Goal: Task Accomplishment & Management: Complete application form

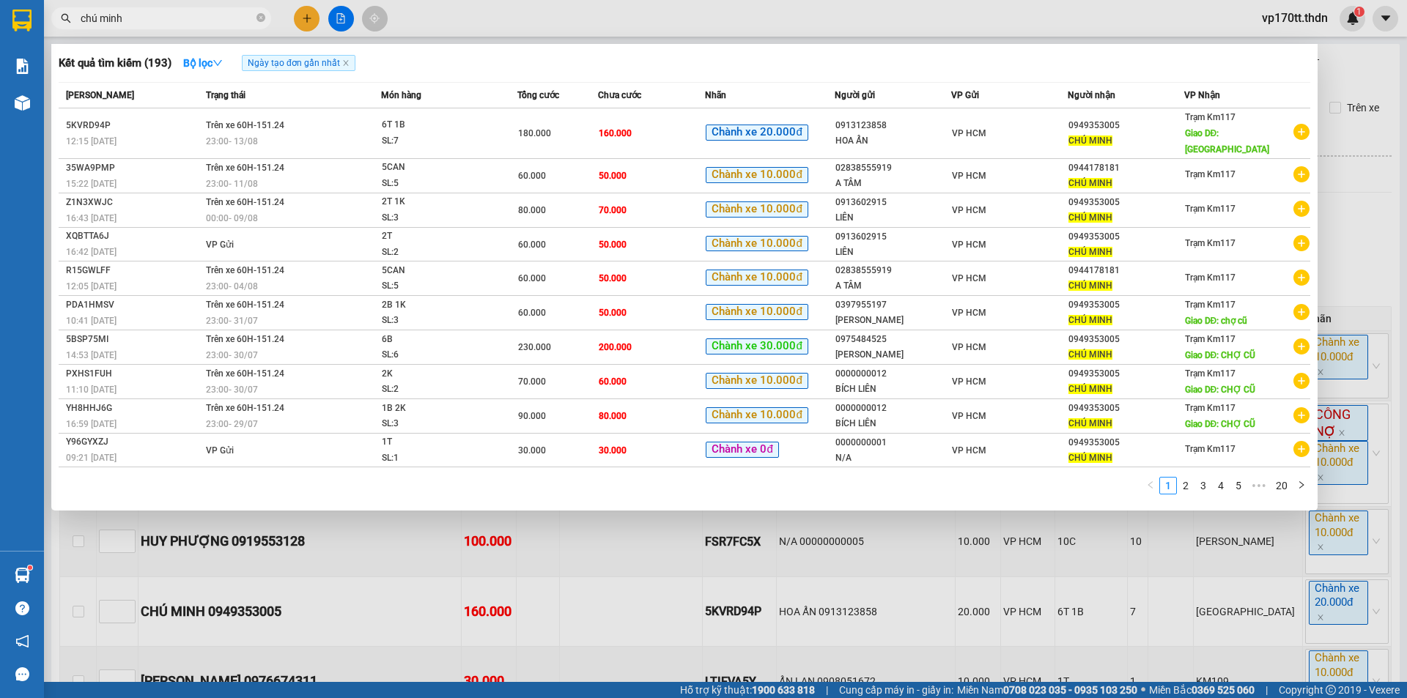
click at [183, 13] on input "chú minh" at bounding box center [167, 18] width 173 height 16
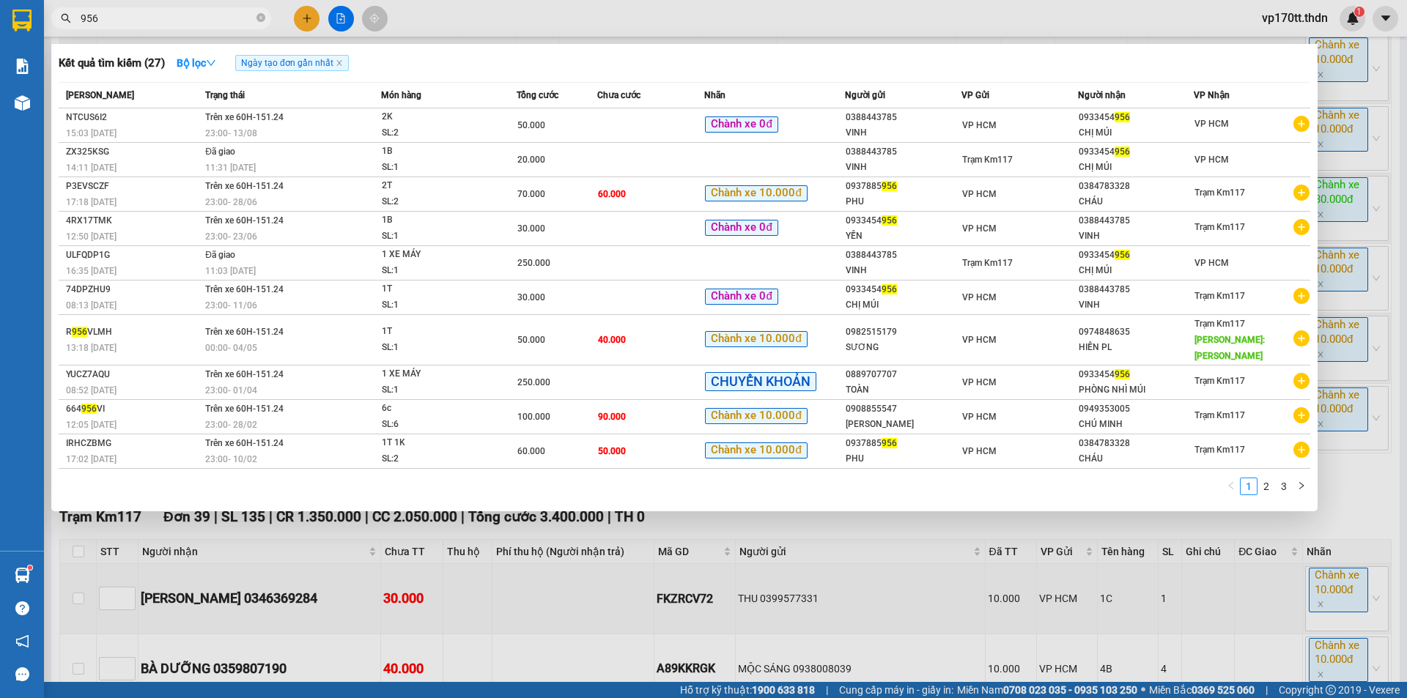
type input "956"
click at [341, 13] on div at bounding box center [703, 349] width 1407 height 698
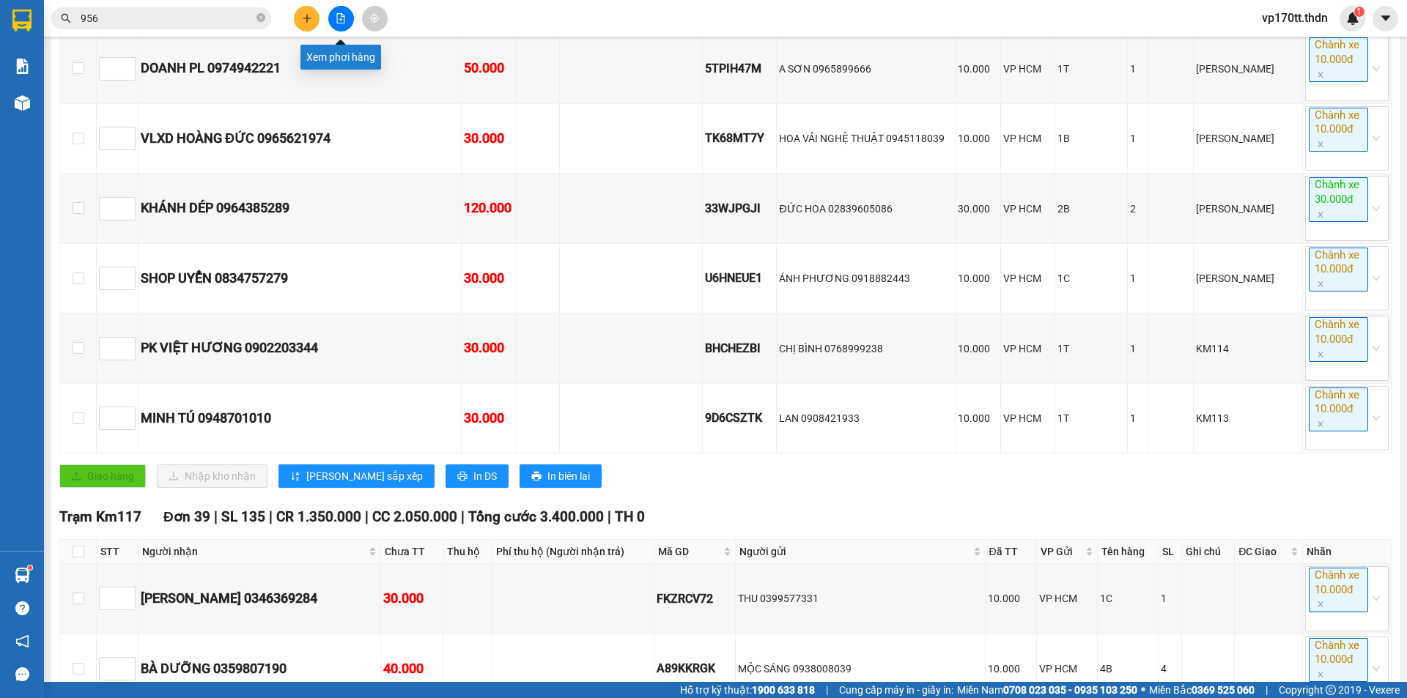
click at [341, 13] on icon "file-add" at bounding box center [341, 18] width 8 height 10
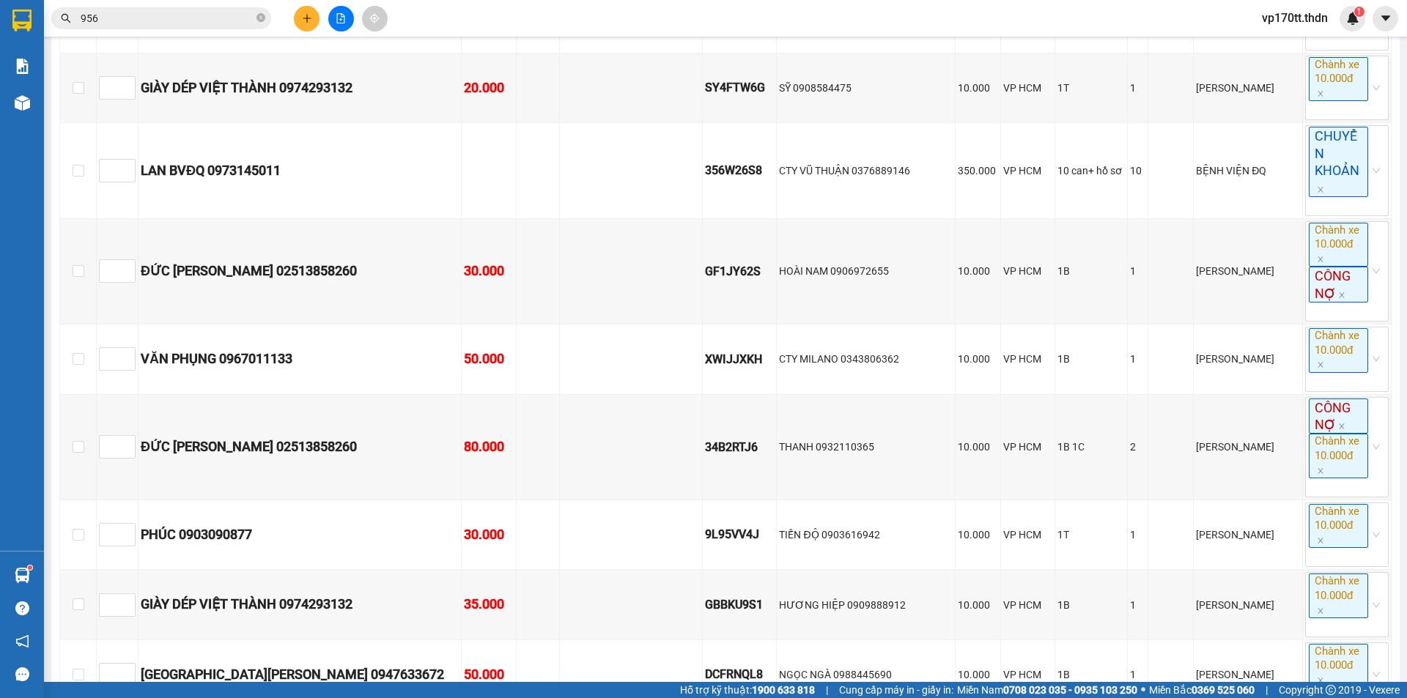
scroll to position [1366, 0]
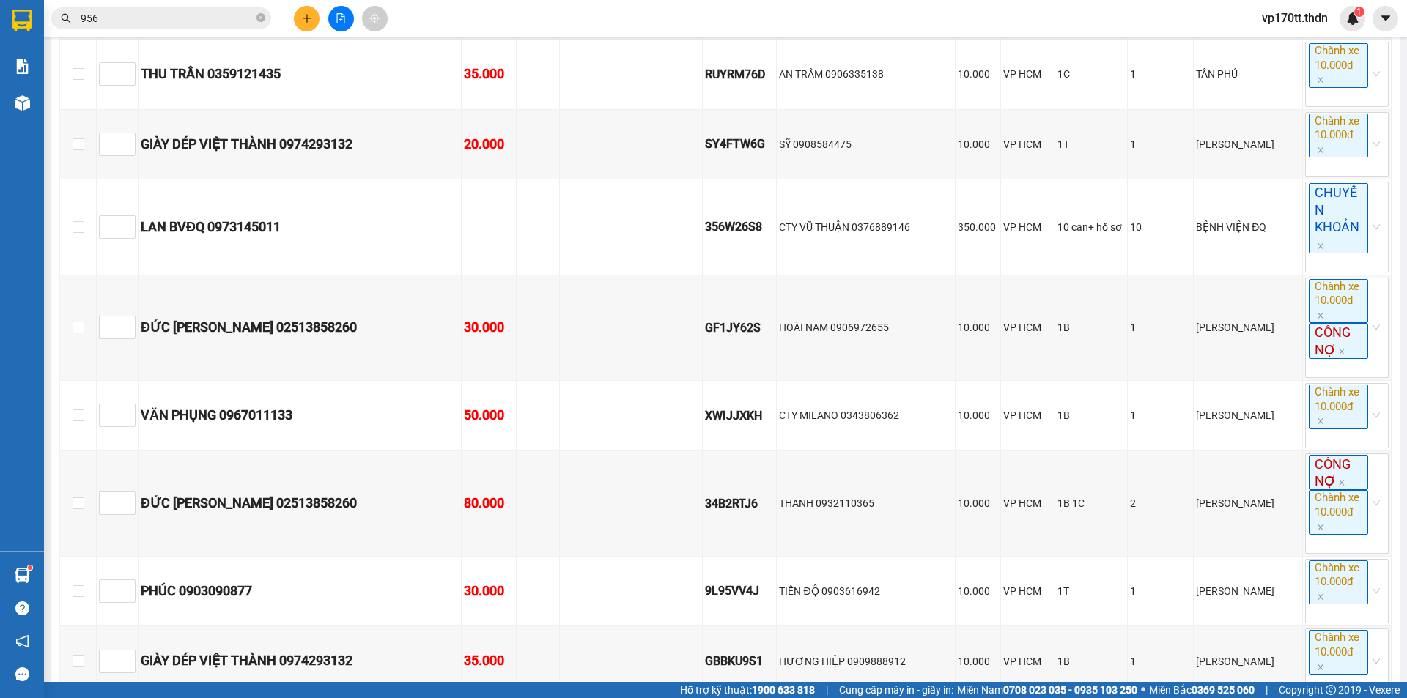
click at [341, 29] on button at bounding box center [341, 19] width 26 height 26
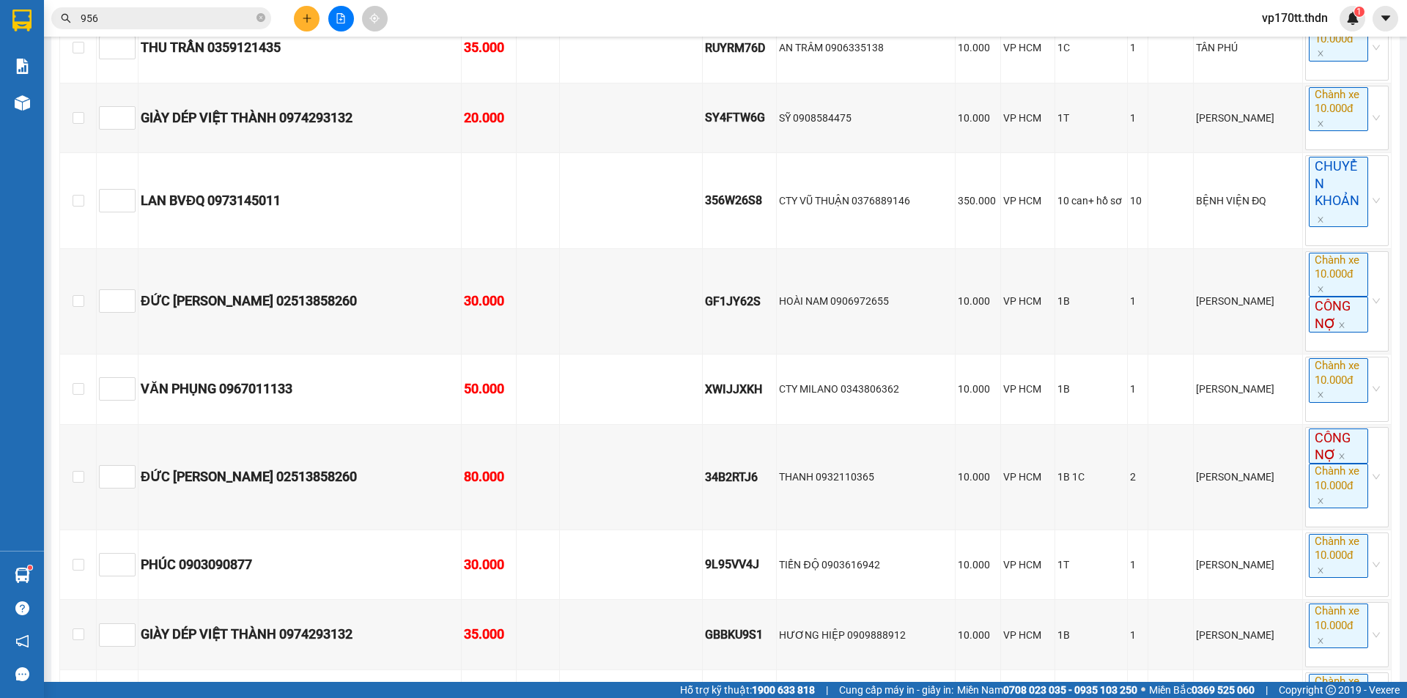
scroll to position [4810, 0]
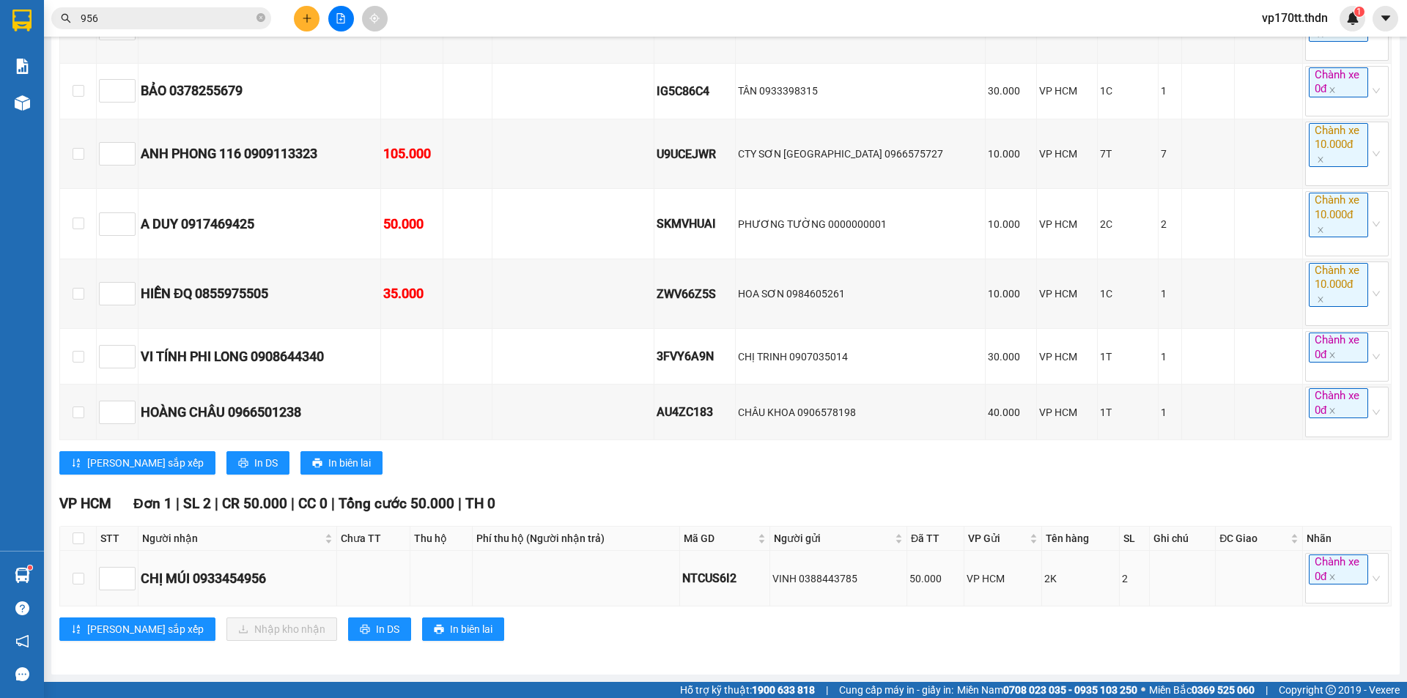
click at [715, 579] on div "NTCUS6I2" at bounding box center [724, 578] width 85 height 18
copy div "NTCUS6I2"
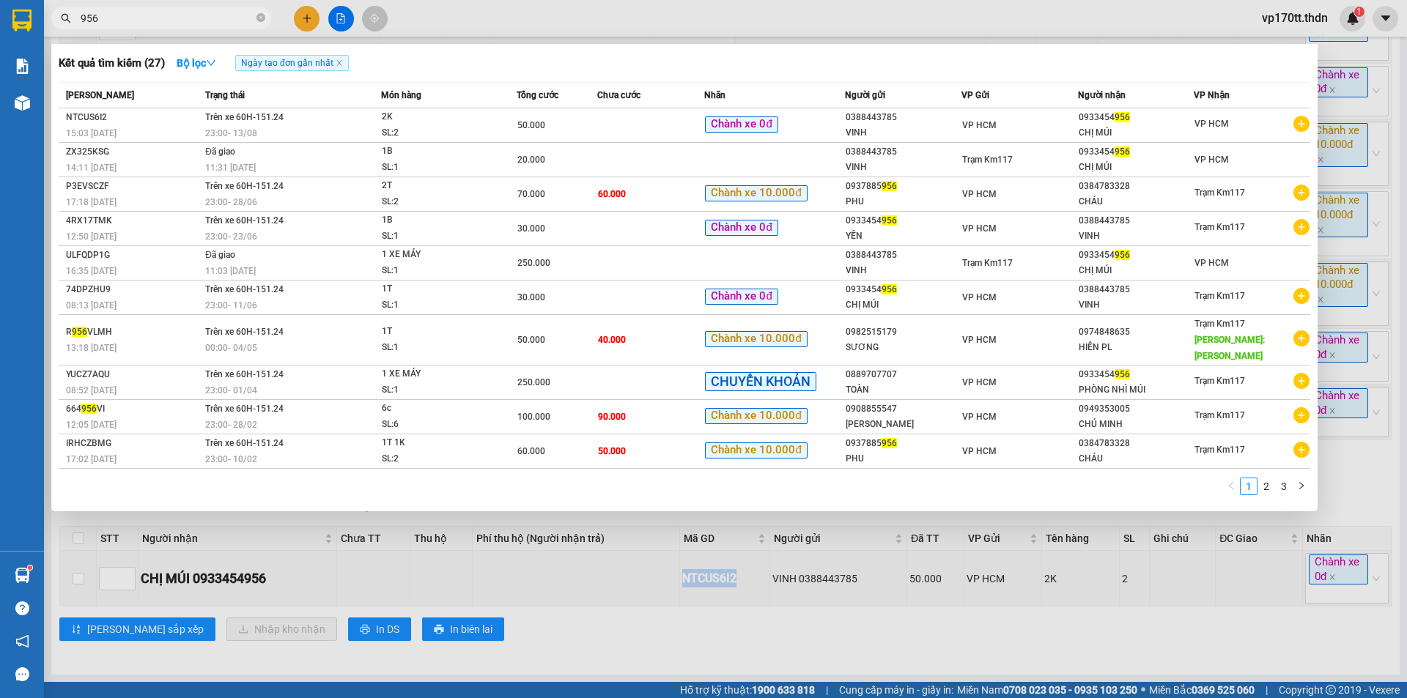
click at [157, 12] on input "956" at bounding box center [167, 18] width 173 height 16
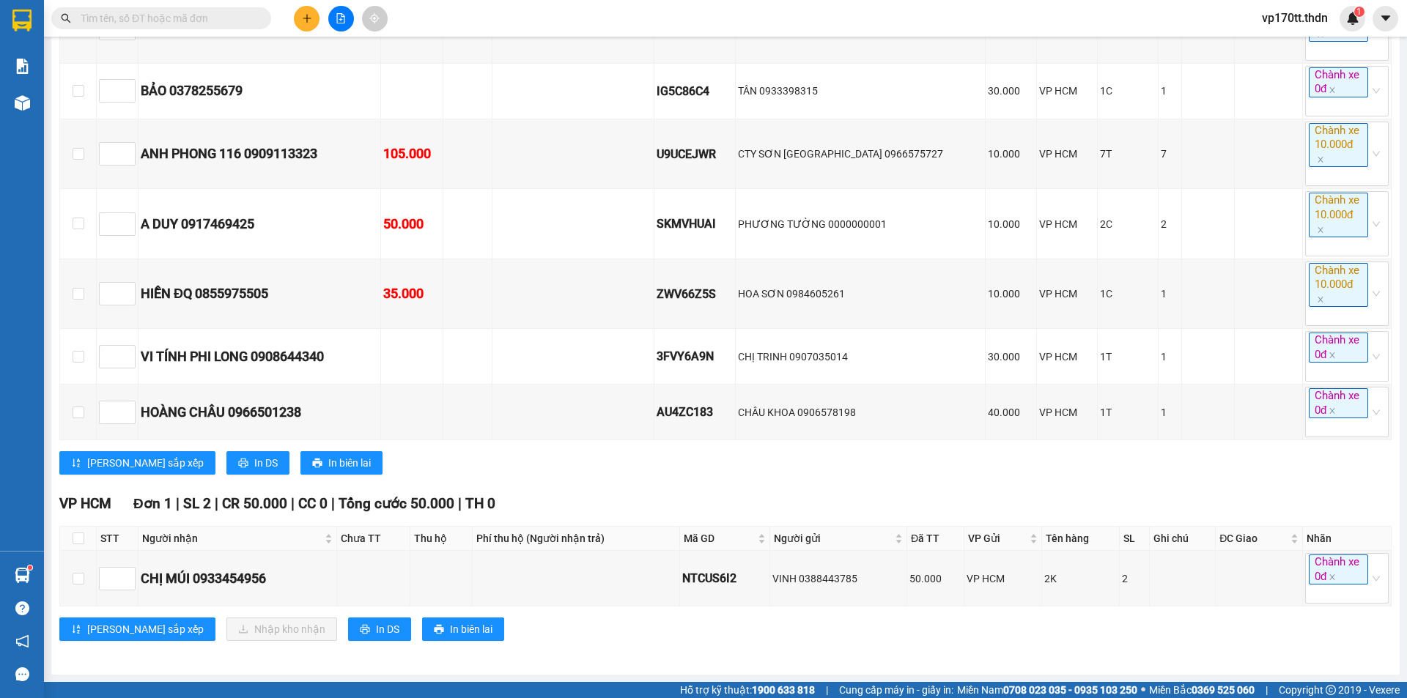
paste input "NTCUS6I2"
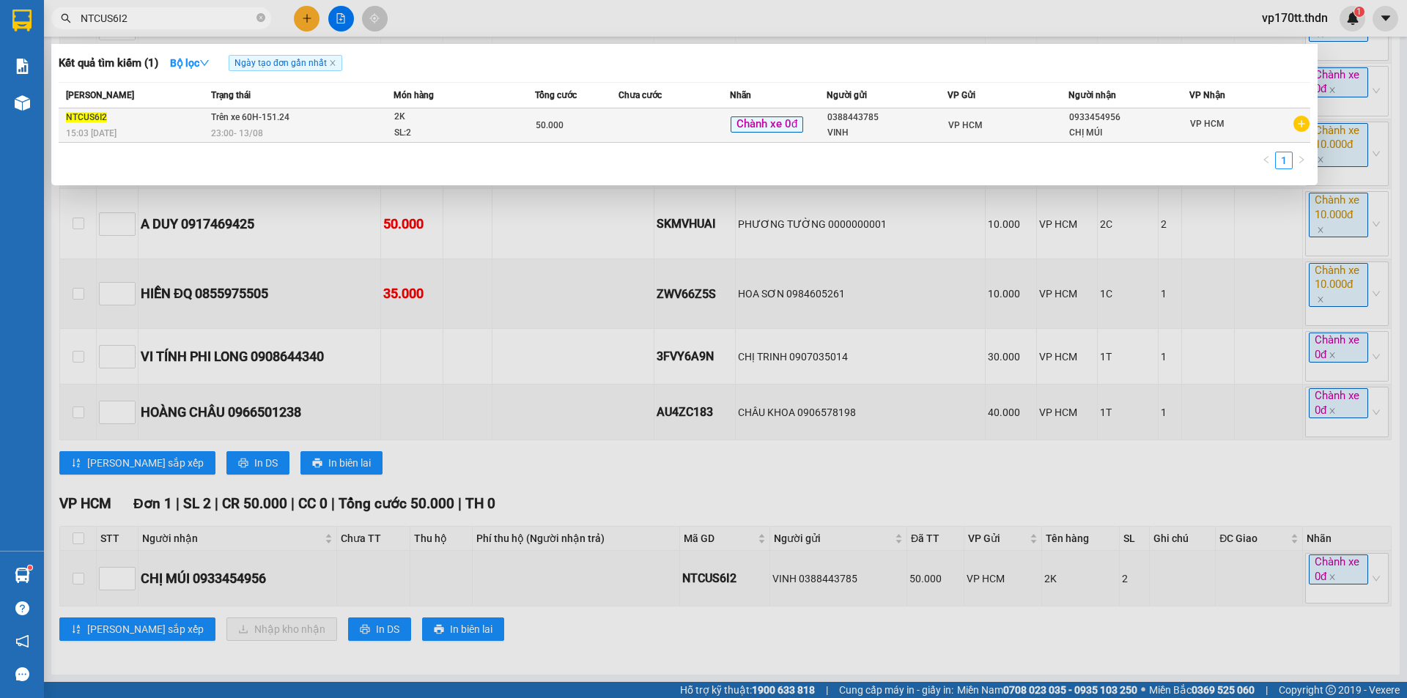
type input "NTCUS6I2"
click at [421, 110] on div "2K" at bounding box center [449, 117] width 110 height 16
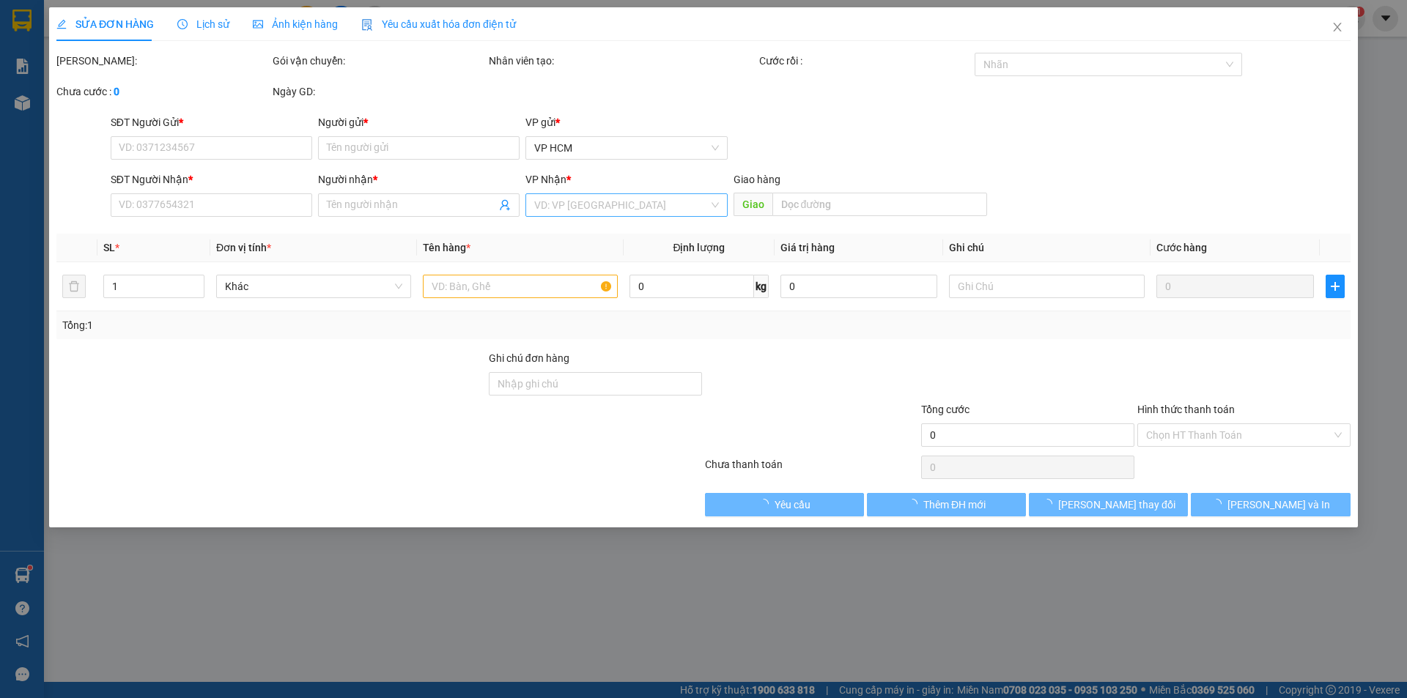
type input "0388443785"
type input "VINH"
type input "0933454956"
type input "CHỊ MÚI"
type input "50.000"
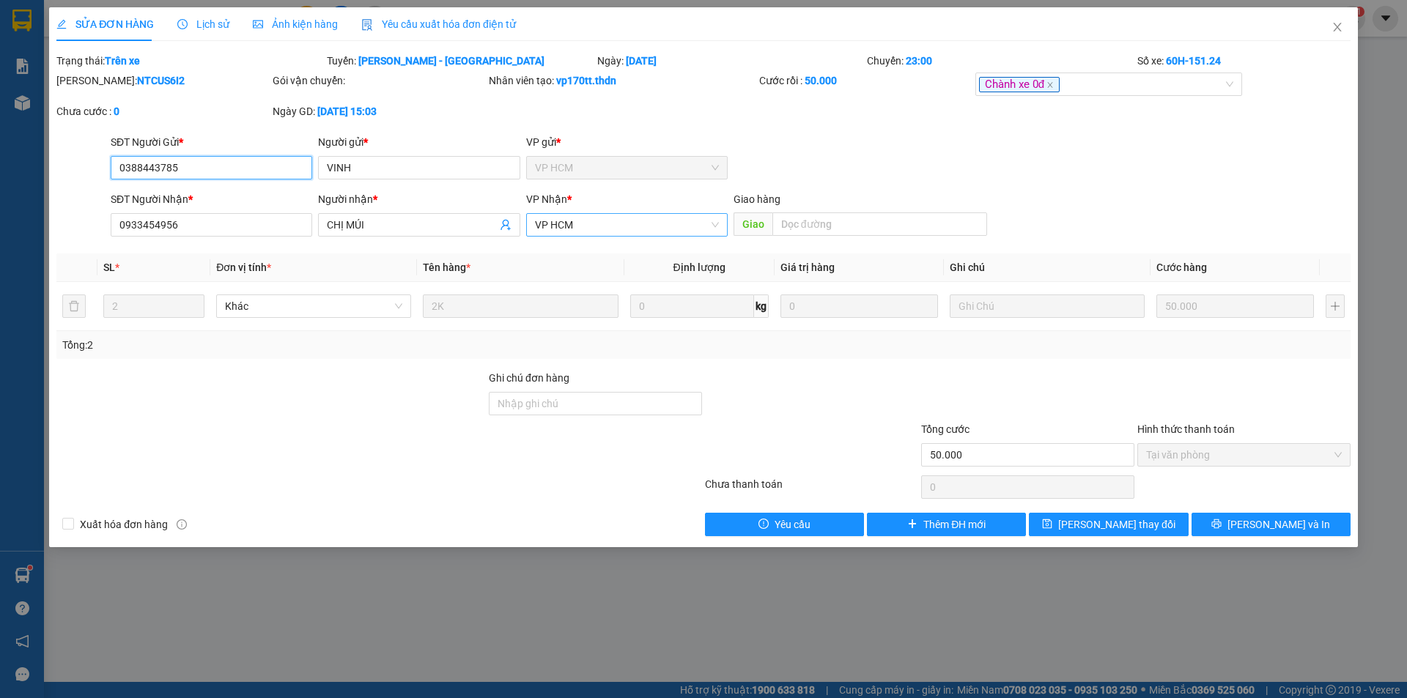
click at [636, 226] on span "VP HCM" at bounding box center [627, 225] width 184 height 22
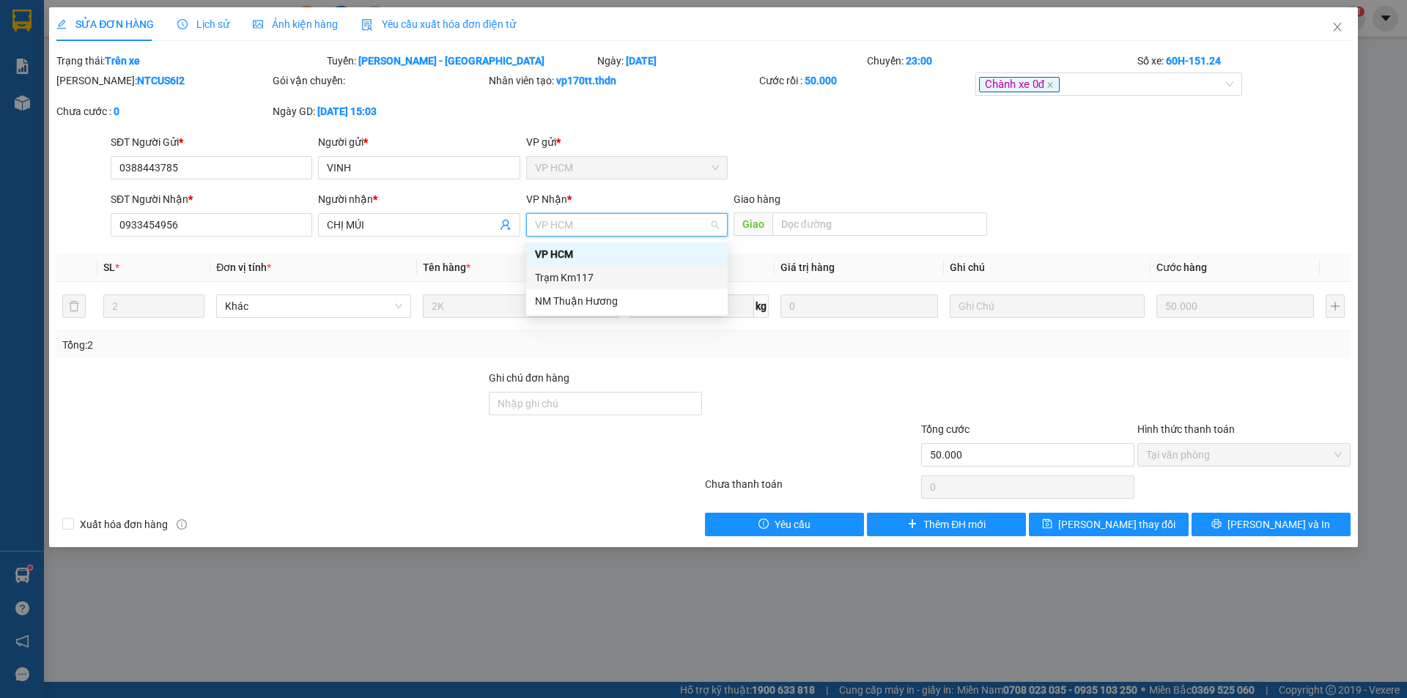
click at [611, 281] on div "Trạm Km117" at bounding box center [627, 278] width 184 height 16
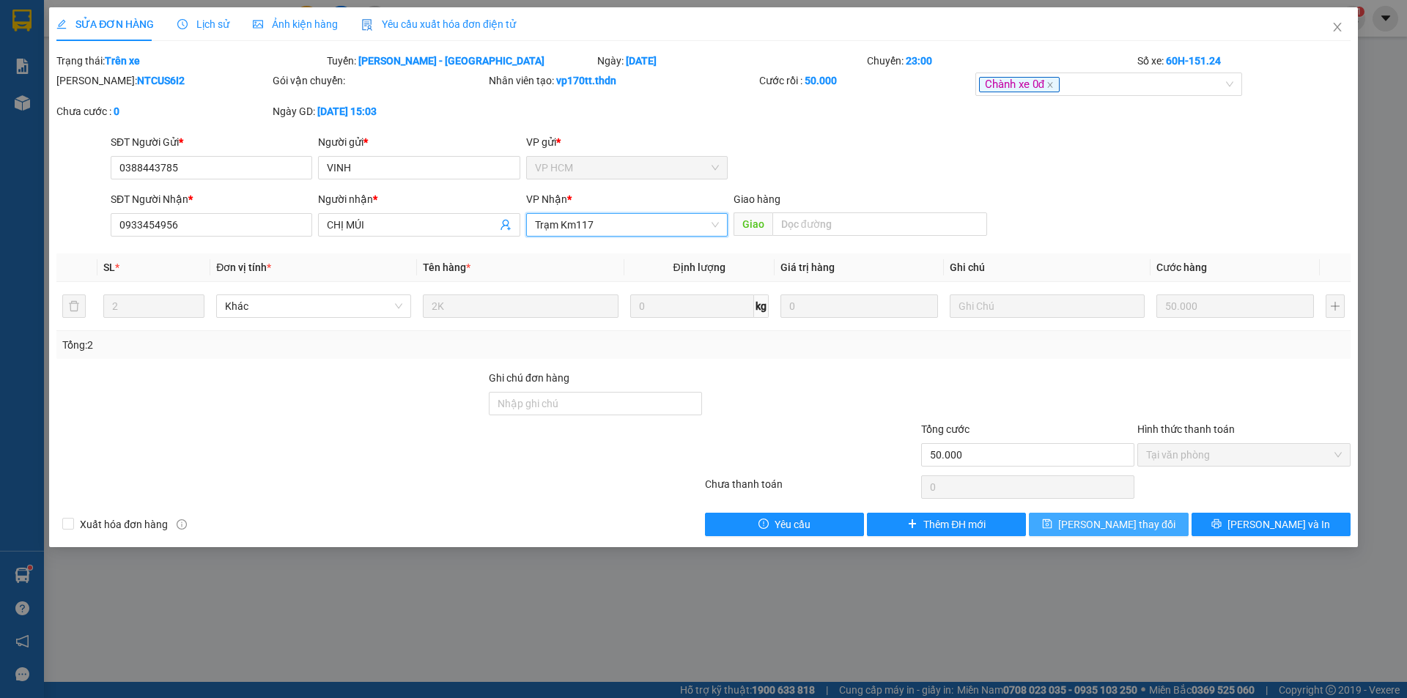
click at [1142, 531] on span "[PERSON_NAME] thay đổi" at bounding box center [1116, 525] width 117 height 16
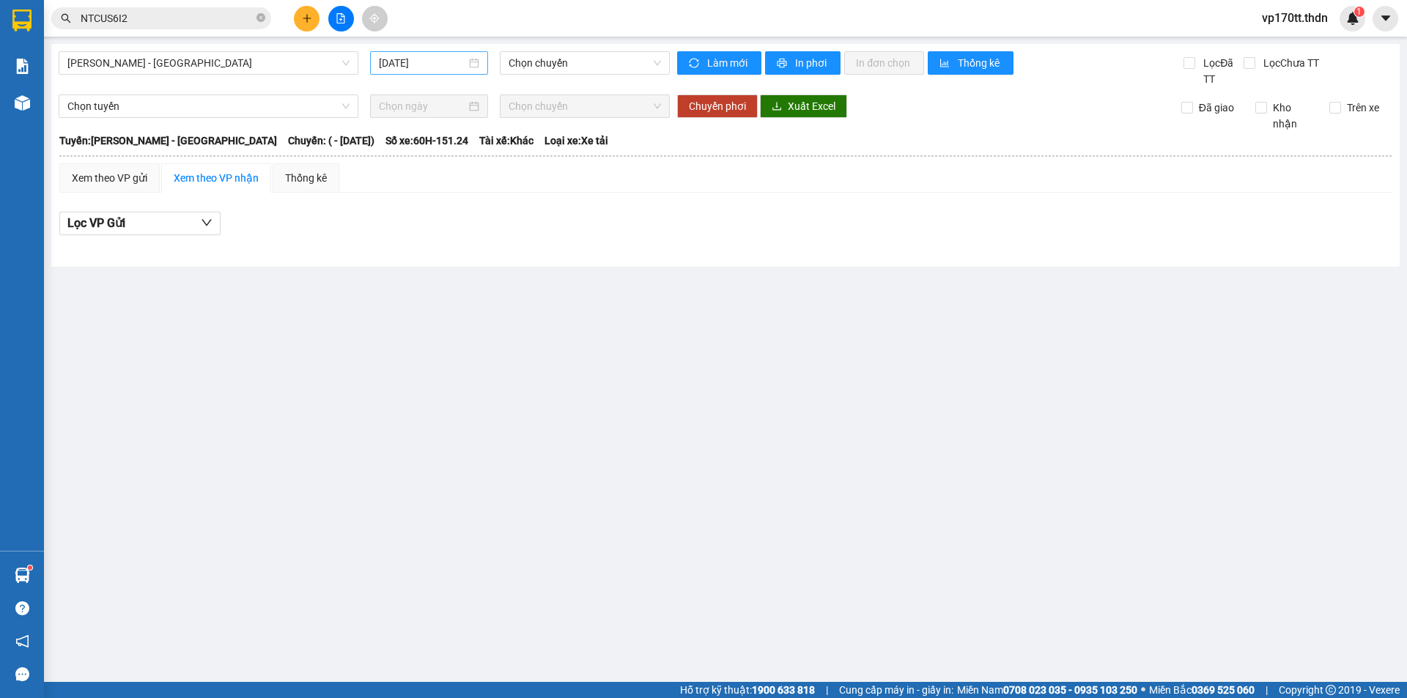
click at [427, 56] on input "[DATE]" at bounding box center [422, 63] width 87 height 16
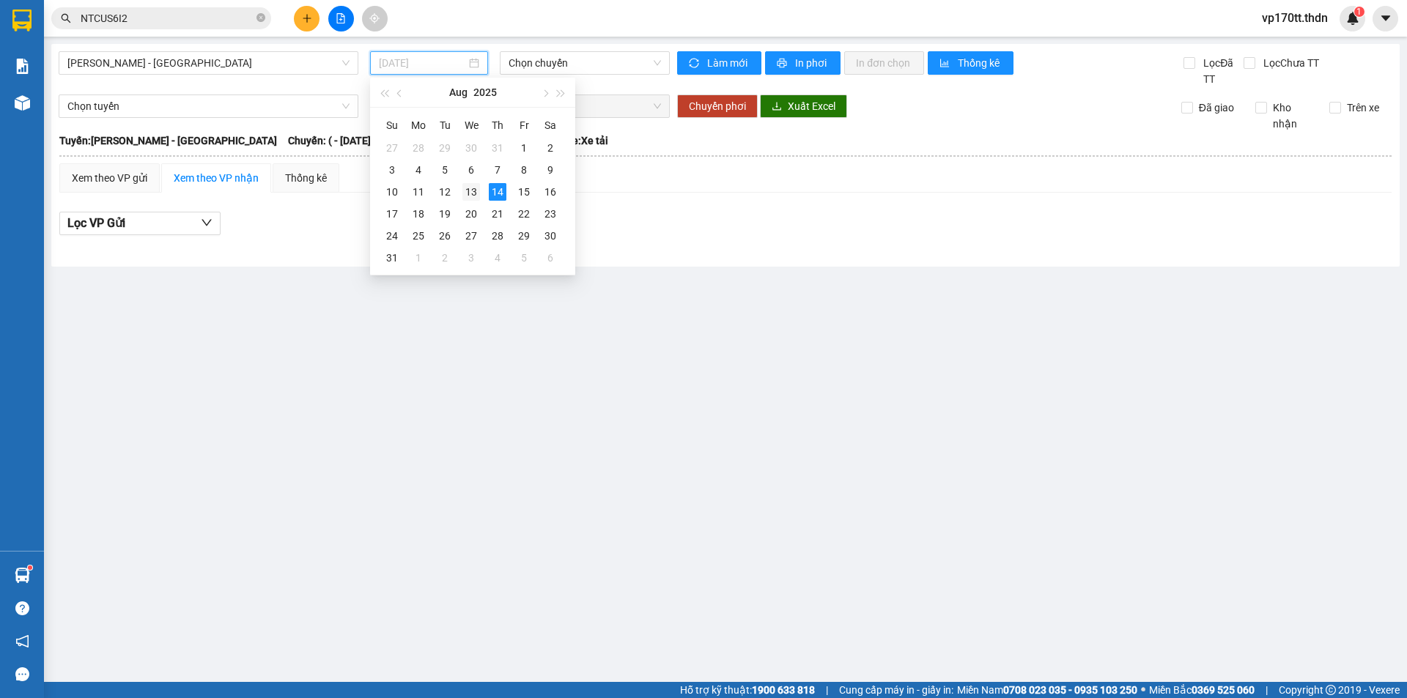
click at [481, 193] on td "13" at bounding box center [471, 192] width 26 height 22
type input "[DATE]"
